Goal: Check status: Check status

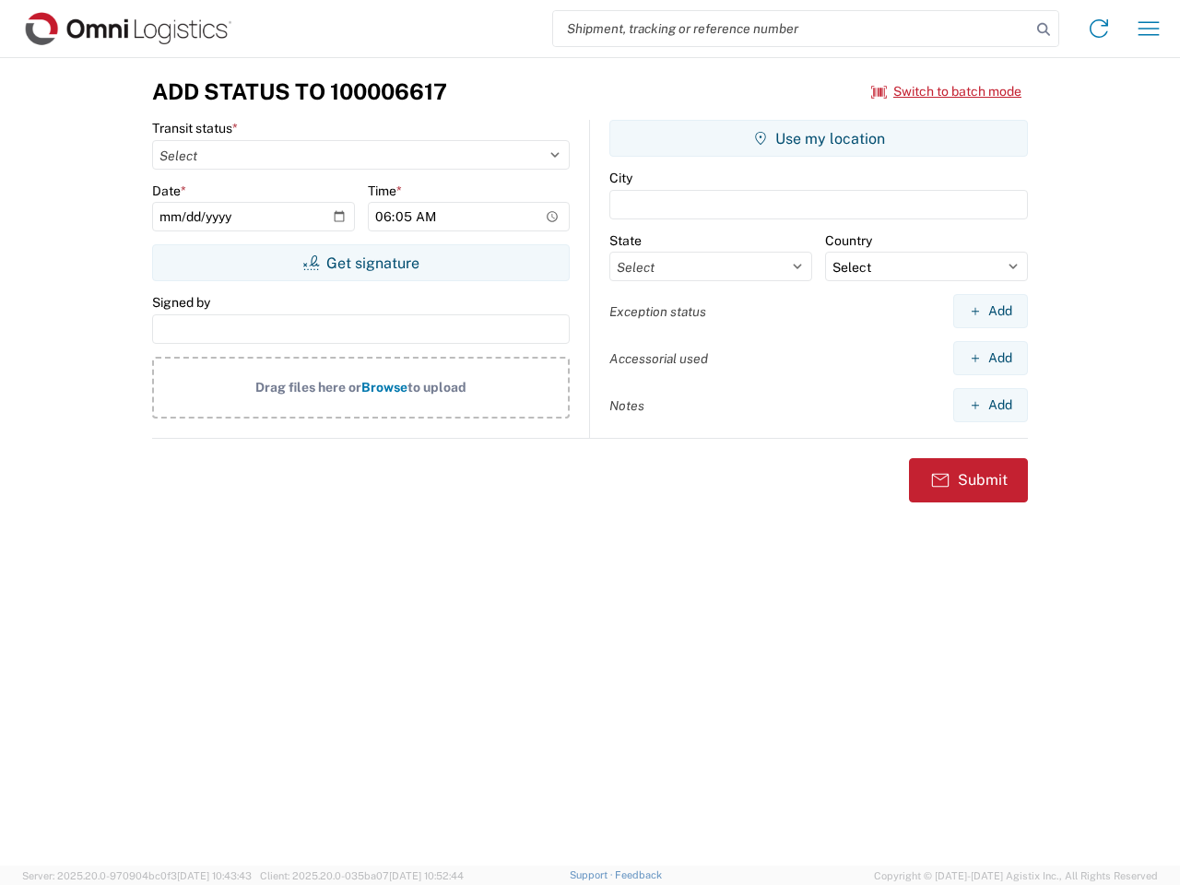
click at [792, 29] on input "search" at bounding box center [792, 28] width 478 height 35
click at [1044, 30] on icon at bounding box center [1044, 30] width 26 height 26
click at [1099, 29] on icon at bounding box center [1099, 29] width 30 height 30
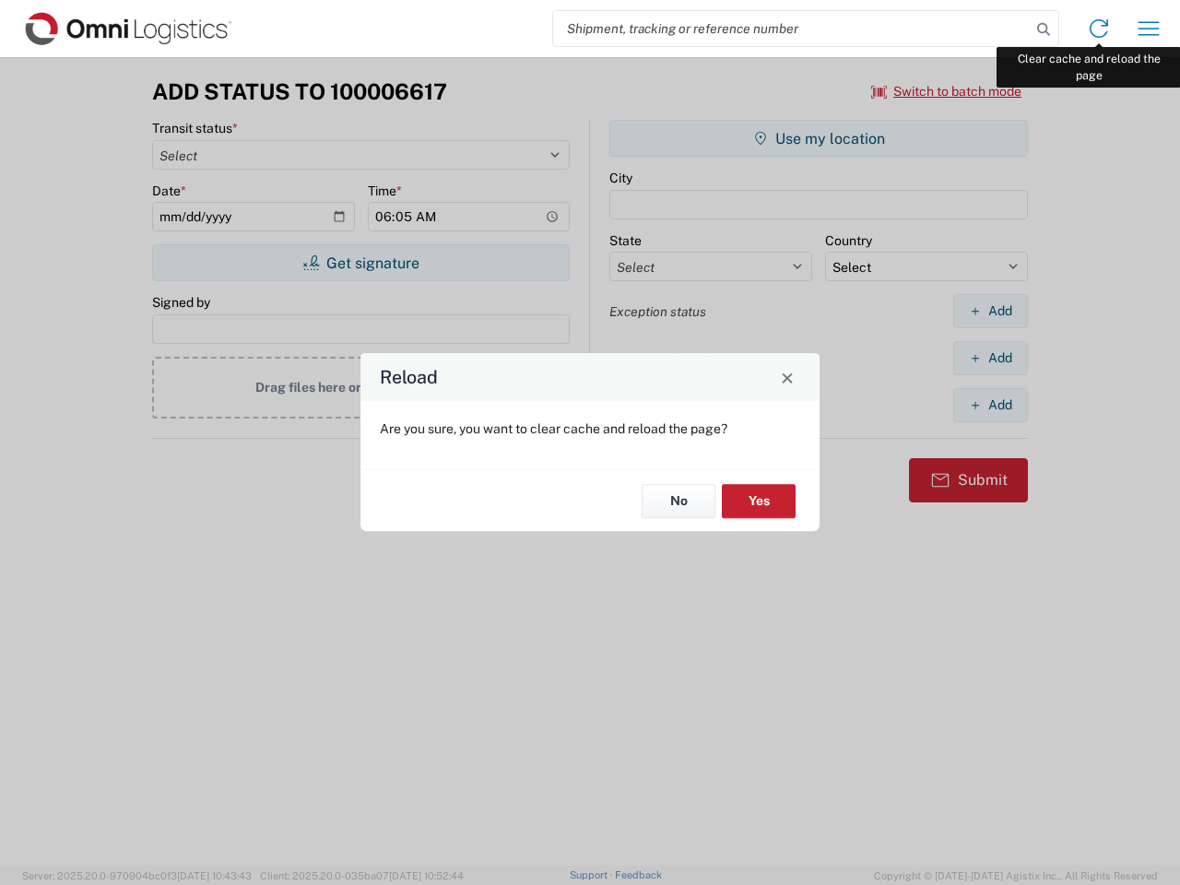
click at [1149, 29] on div "Reload Are you sure, you want to clear cache and reload the page? No Yes" at bounding box center [590, 442] width 1180 height 885
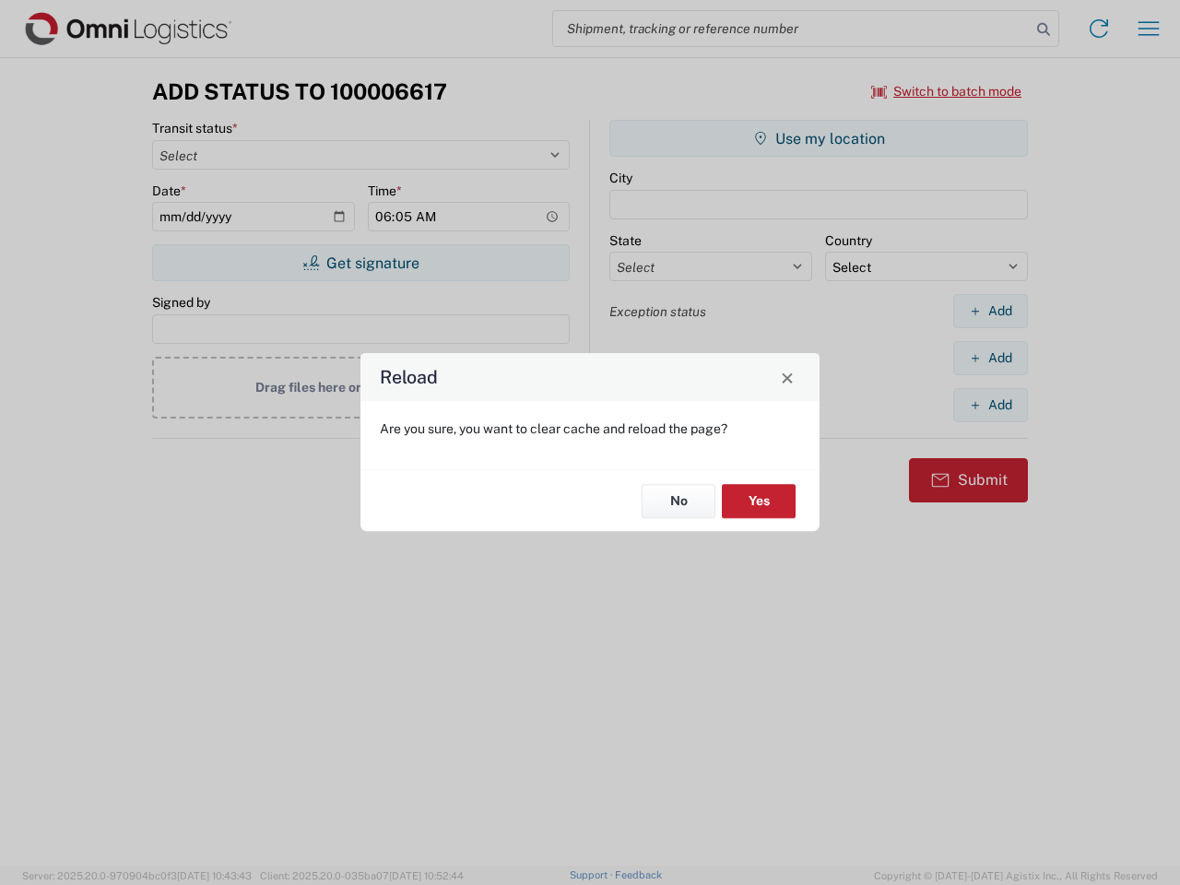
click at [947, 91] on div "Reload Are you sure, you want to clear cache and reload the page? No Yes" at bounding box center [590, 442] width 1180 height 885
click at [361, 263] on div "Reload Are you sure, you want to clear cache and reload the page? No Yes" at bounding box center [590, 442] width 1180 height 885
click at [819, 138] on div "Reload Are you sure, you want to clear cache and reload the page? No Yes" at bounding box center [590, 442] width 1180 height 885
click at [990, 311] on div "Reload Are you sure, you want to clear cache and reload the page? No Yes" at bounding box center [590, 442] width 1180 height 885
click at [990, 358] on div "Reload Are you sure, you want to clear cache and reload the page? No Yes" at bounding box center [590, 442] width 1180 height 885
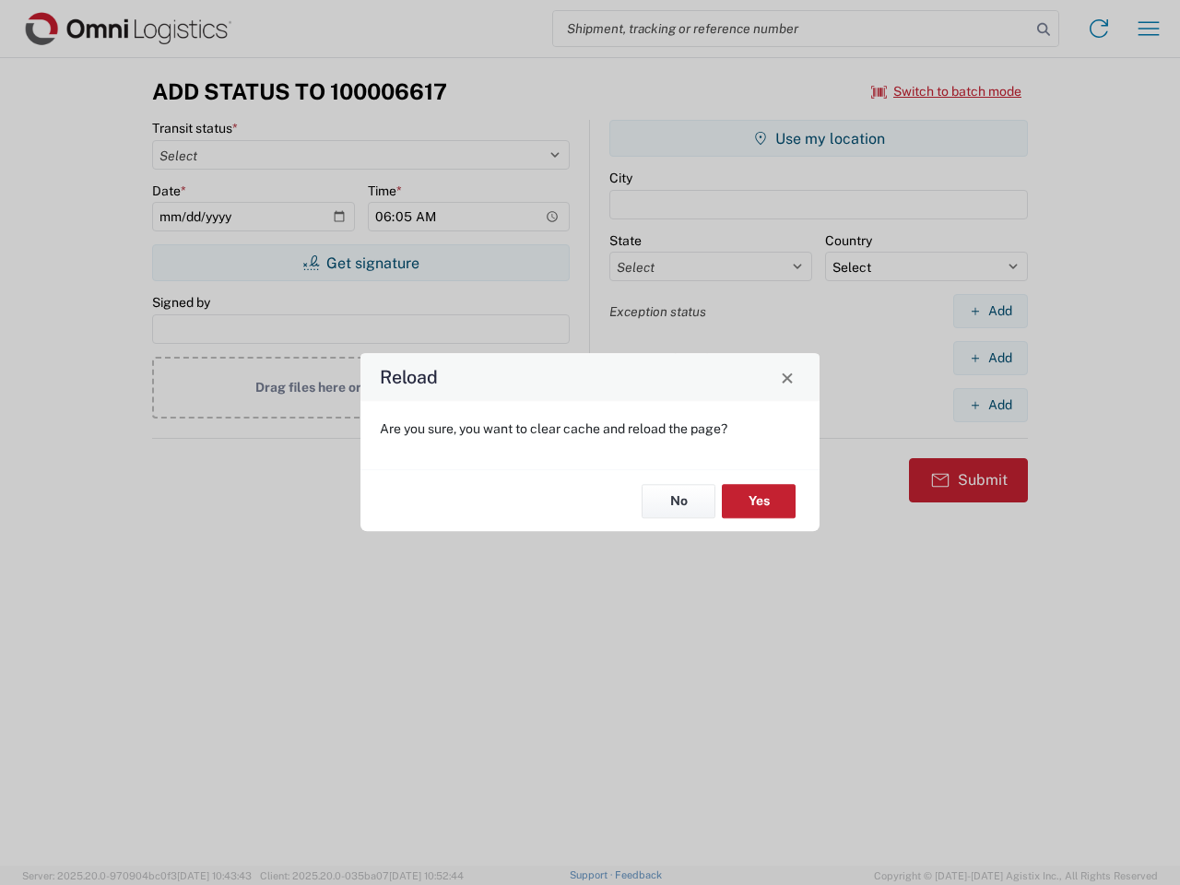
click at [990, 405] on div "Reload Are you sure, you want to clear cache and reload the page? No Yes" at bounding box center [590, 442] width 1180 height 885
